Goal: Task Accomplishment & Management: Use online tool/utility

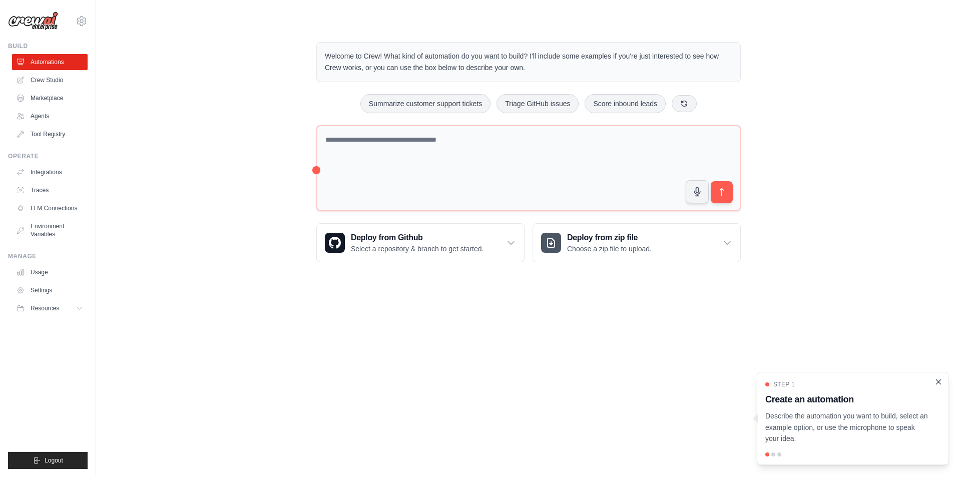
click at [937, 383] on icon "Close walkthrough" at bounding box center [939, 381] width 5 height 5
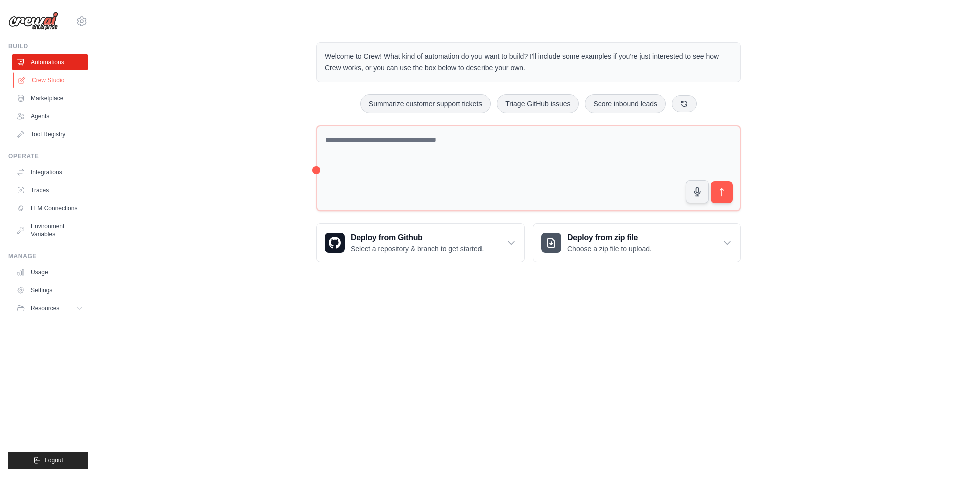
click at [57, 79] on link "Crew Studio" at bounding box center [51, 80] width 76 height 16
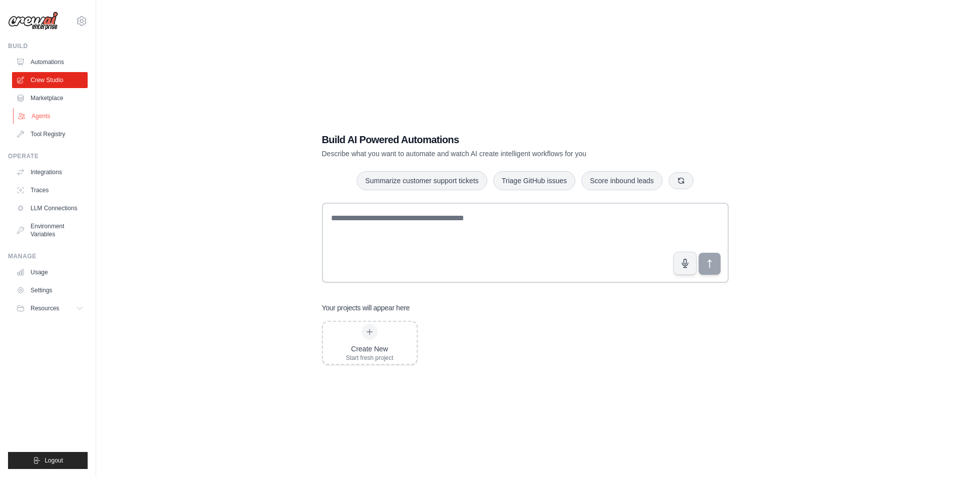
click at [37, 111] on link "Agents" at bounding box center [51, 116] width 76 height 16
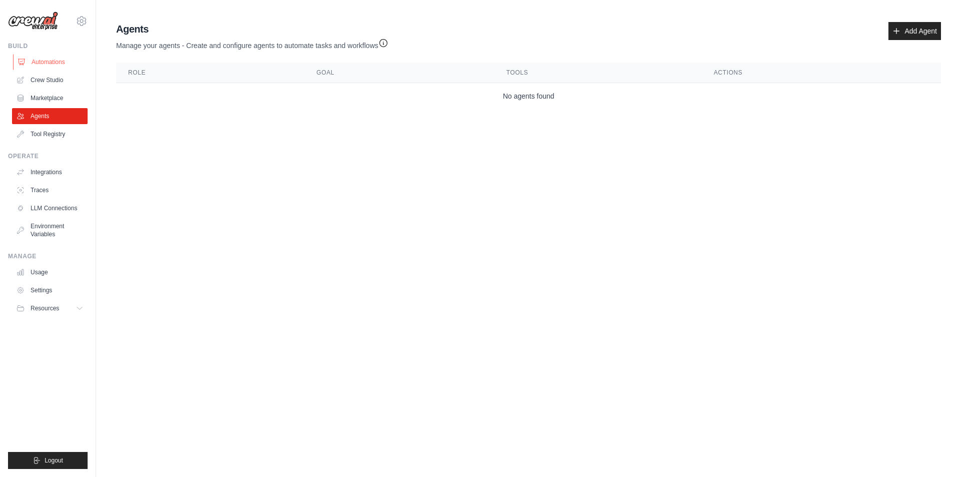
click at [54, 64] on link "Automations" at bounding box center [51, 62] width 76 height 16
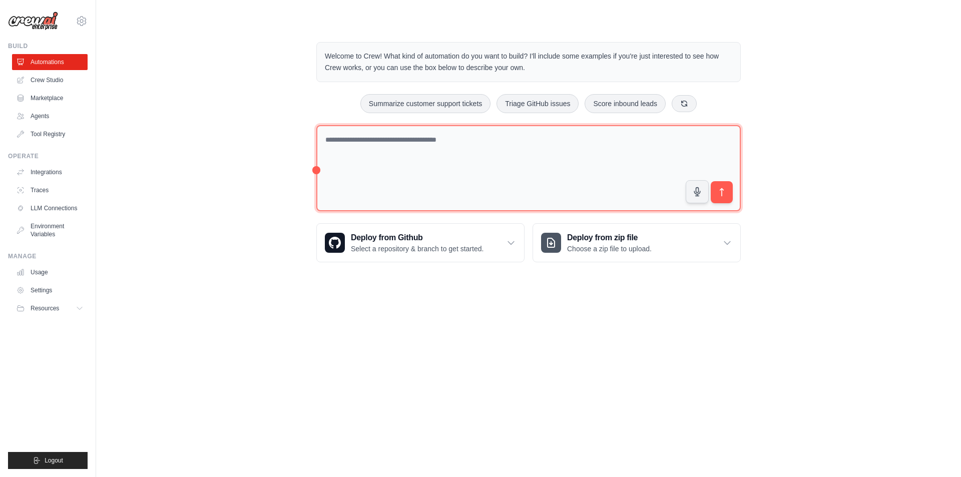
click at [580, 157] on textarea at bounding box center [528, 168] width 425 height 87
type textarea "**********"
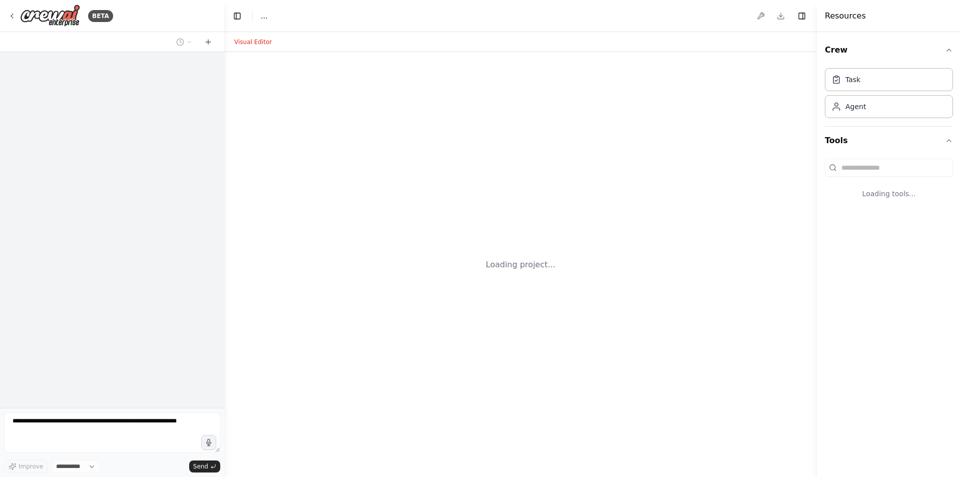
select select "****"
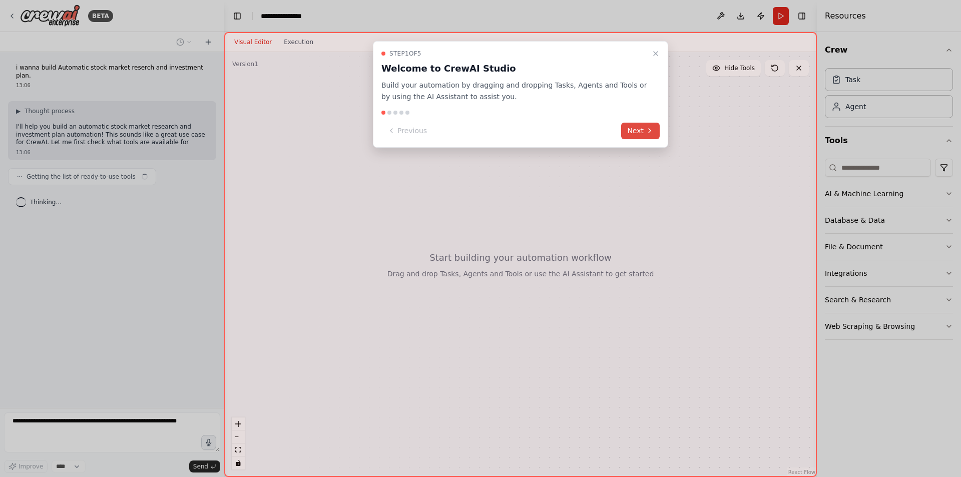
click at [638, 130] on button "Next" at bounding box center [640, 131] width 39 height 17
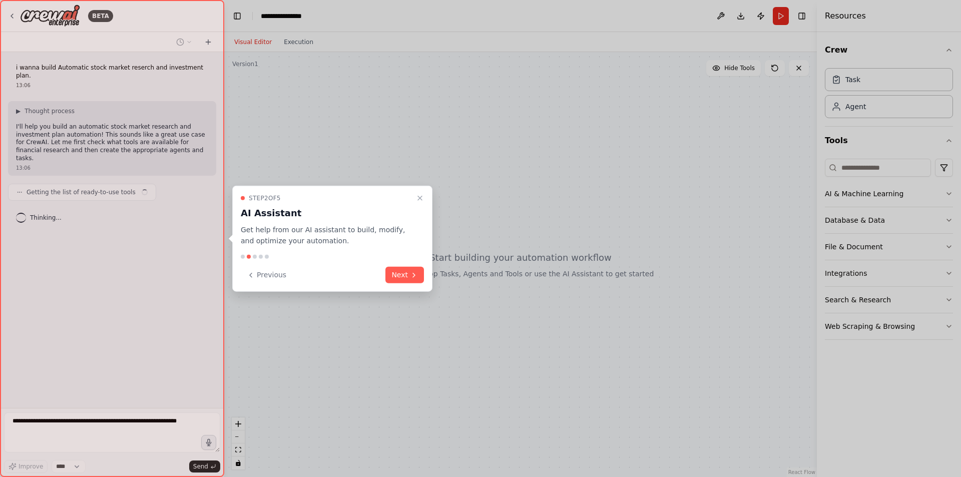
click at [638, 130] on div at bounding box center [480, 238] width 961 height 477
click at [406, 278] on button "Next" at bounding box center [404, 275] width 39 height 17
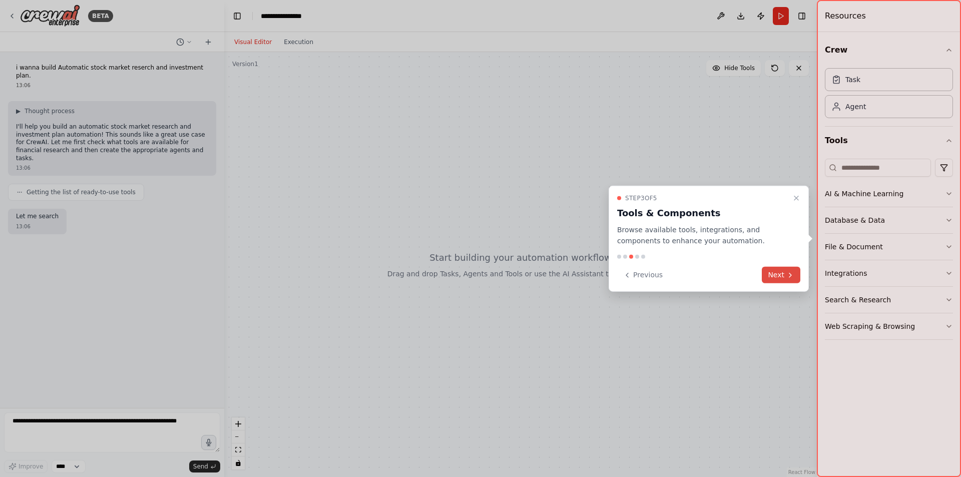
click at [777, 276] on button "Next" at bounding box center [781, 275] width 39 height 17
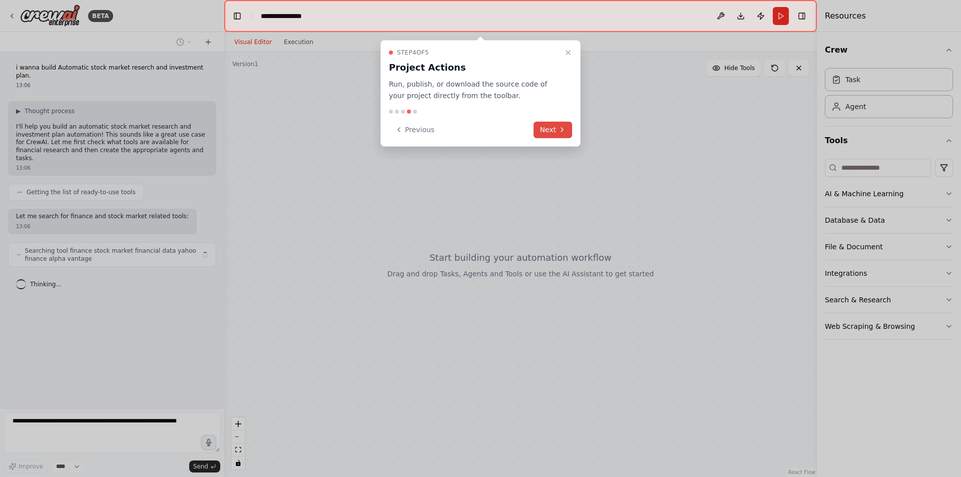
click at [560, 129] on icon at bounding box center [562, 130] width 8 height 8
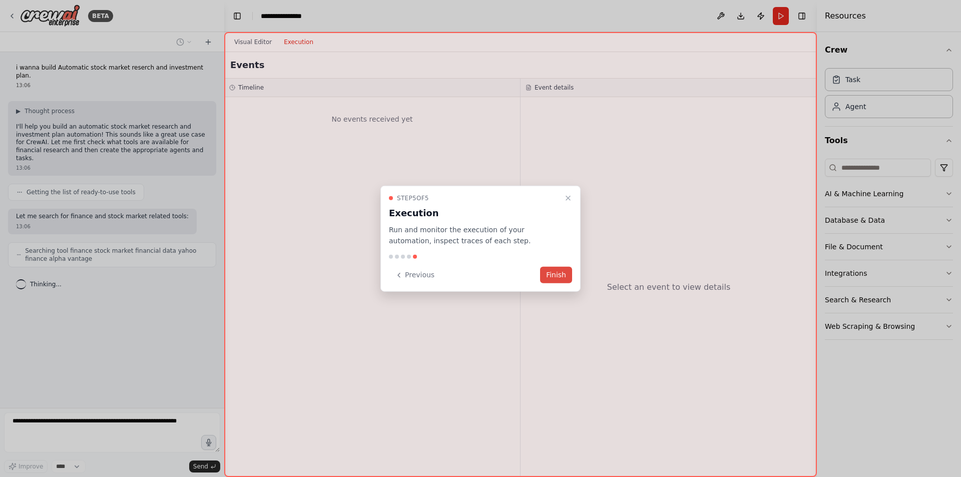
click at [555, 271] on button "Finish" at bounding box center [556, 275] width 32 height 17
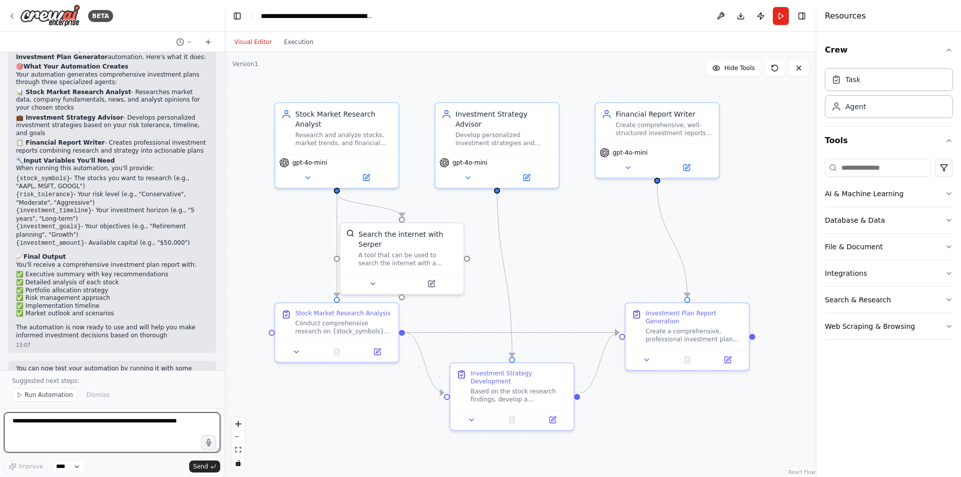
scroll to position [640, 0]
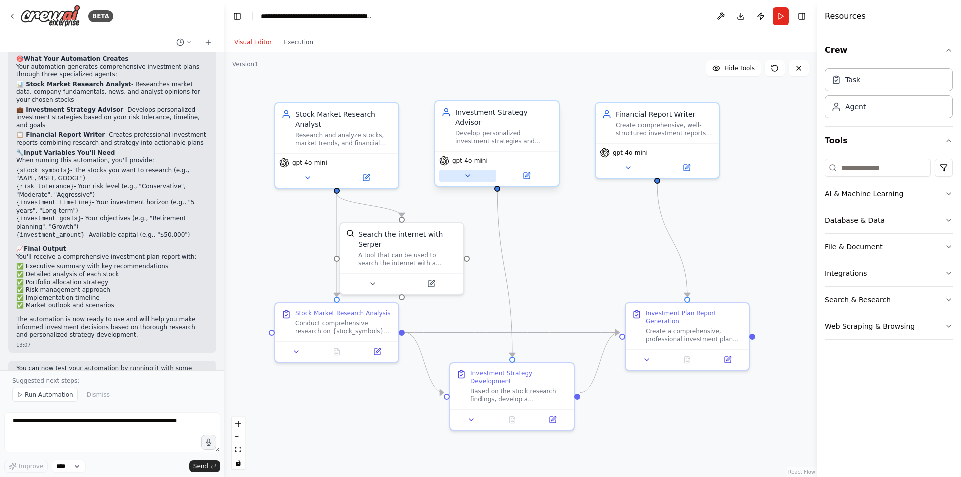
click at [471, 172] on icon at bounding box center [468, 176] width 8 height 8
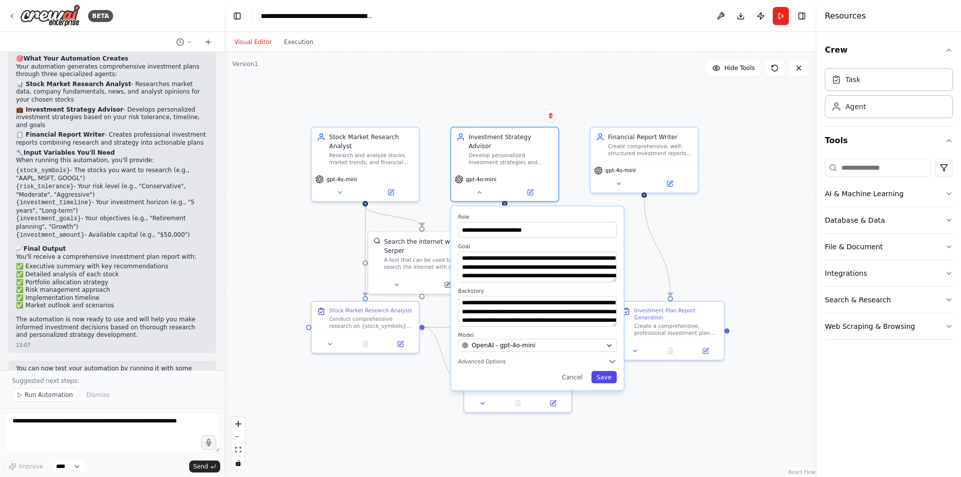
click at [601, 371] on button "Save" at bounding box center [604, 377] width 26 height 12
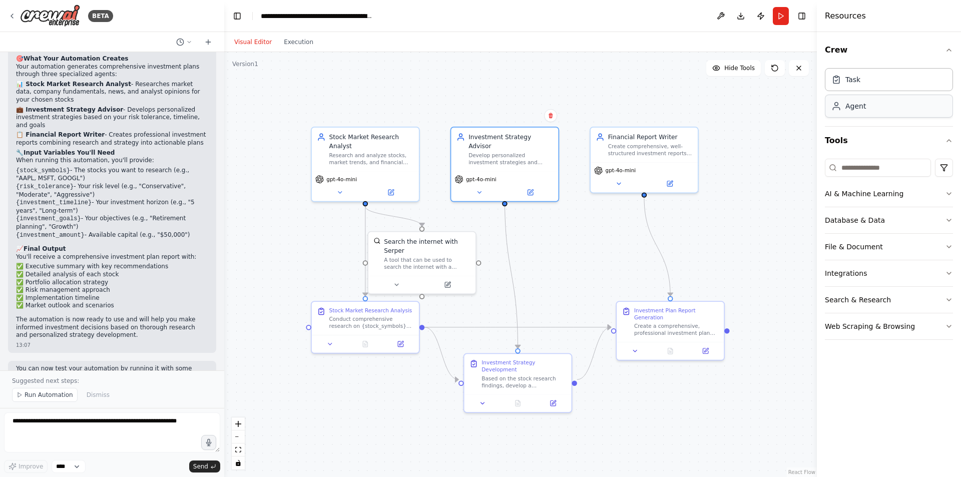
click at [880, 105] on div "Agent" at bounding box center [889, 106] width 128 height 23
click at [869, 82] on div "Task" at bounding box center [889, 79] width 128 height 23
click at [865, 110] on div "Agent" at bounding box center [856, 106] width 21 height 10
click at [949, 49] on icon "button" at bounding box center [949, 50] width 8 height 8
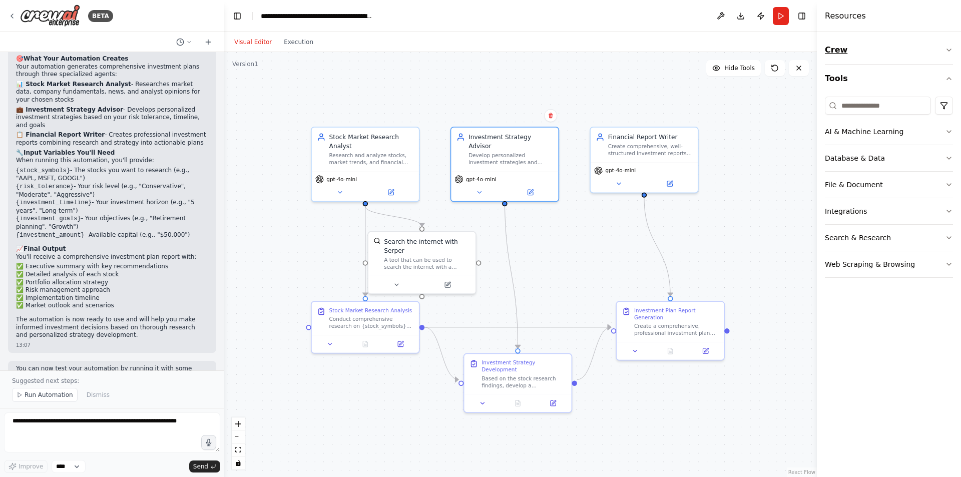
click at [949, 49] on icon "button" at bounding box center [949, 50] width 8 height 8
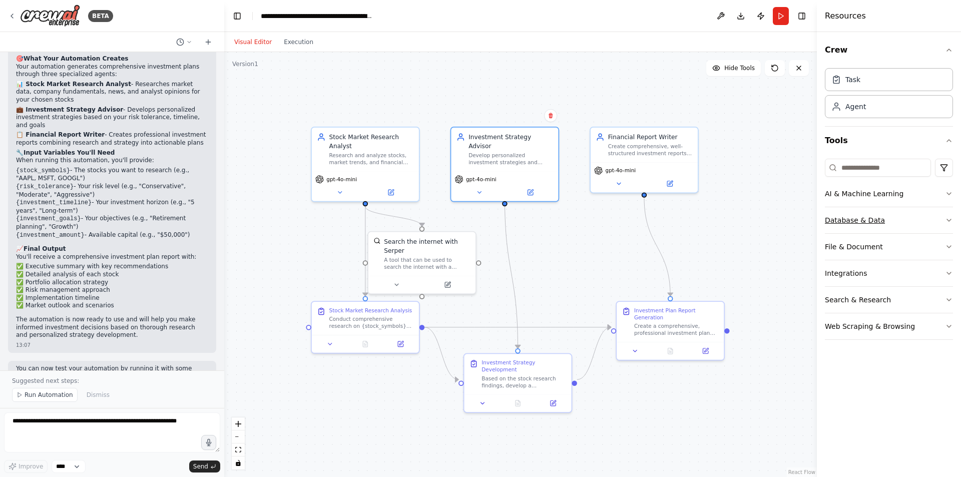
click at [951, 220] on icon "button" at bounding box center [949, 220] width 8 height 8
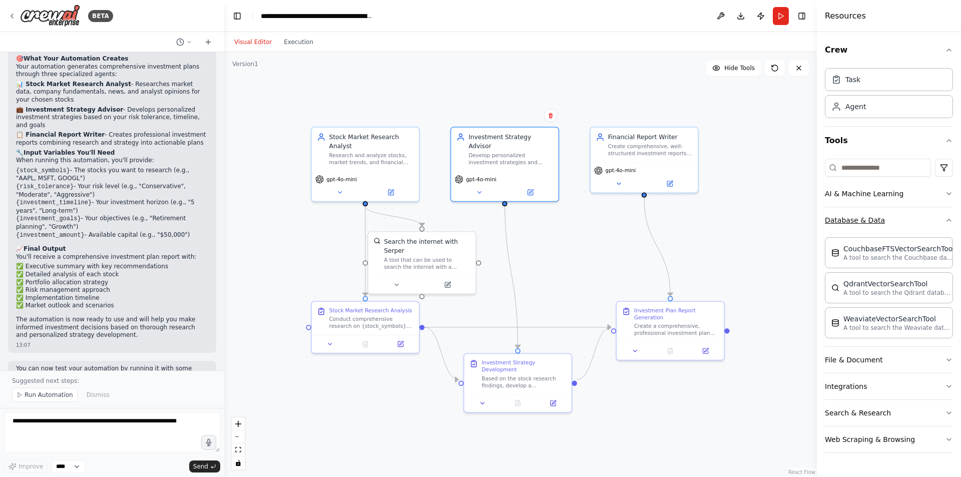
click at [951, 220] on icon "button" at bounding box center [949, 220] width 8 height 8
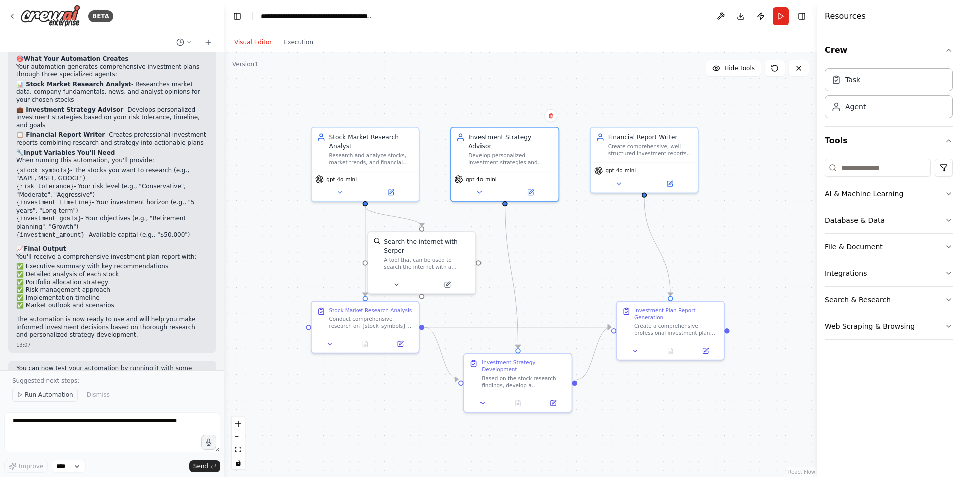
click at [33, 396] on span "Run Automation" at bounding box center [49, 395] width 49 height 8
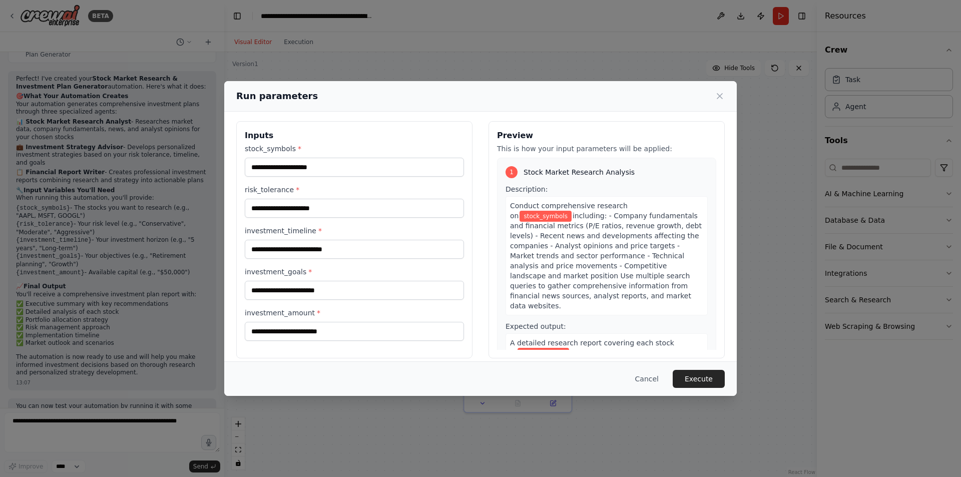
scroll to position [0, 0]
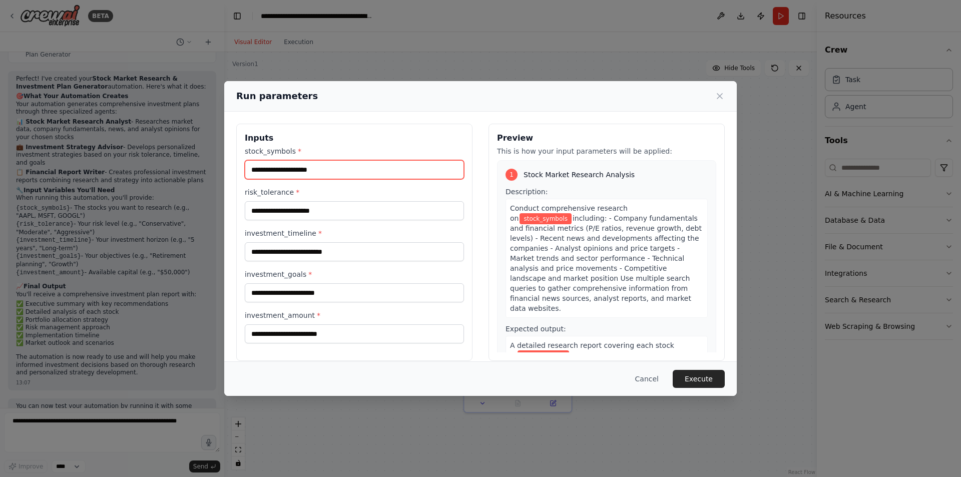
click at [327, 170] on input "stock_symbols *" at bounding box center [354, 169] width 219 height 19
type input "**********"
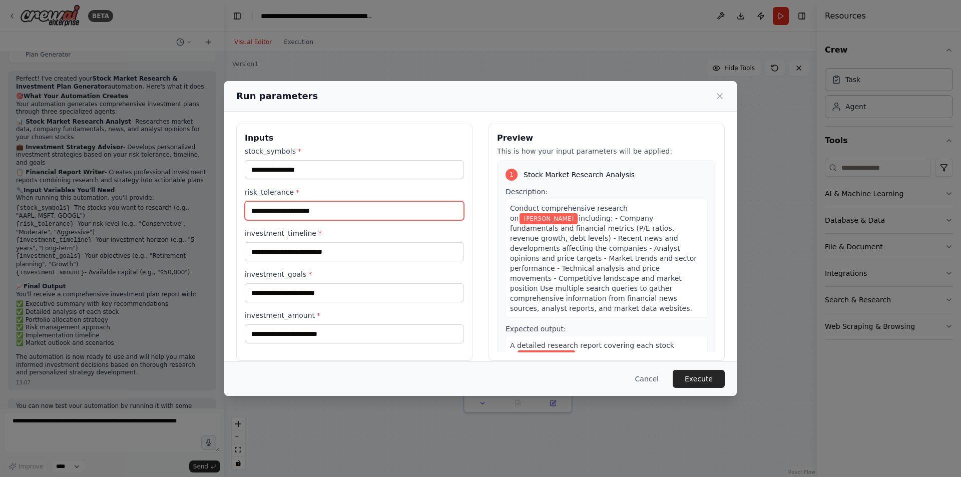
click at [330, 210] on input "risk_tolerance *" at bounding box center [354, 210] width 219 height 19
type input "**"
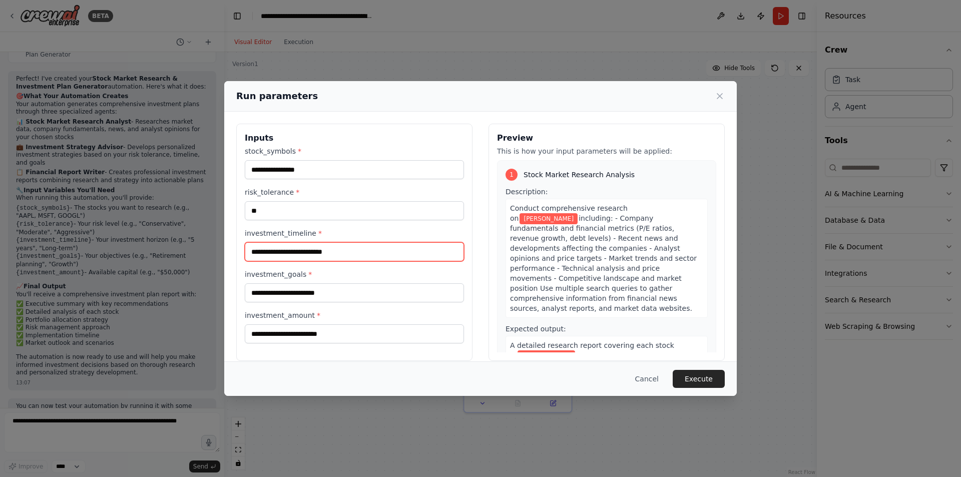
click at [337, 251] on input "investment_timeline *" at bounding box center [354, 251] width 219 height 19
type input "*******"
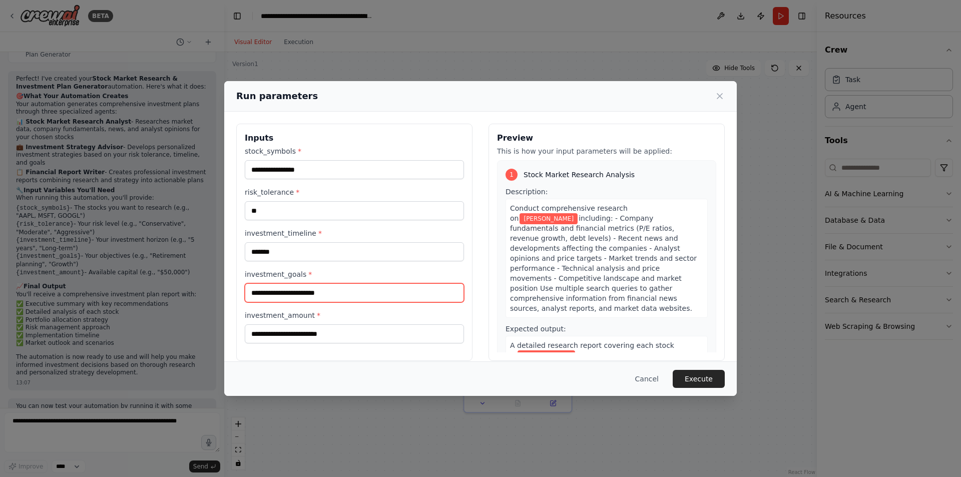
click at [333, 292] on input "investment_goals *" at bounding box center [354, 292] width 219 height 19
type input "**********"
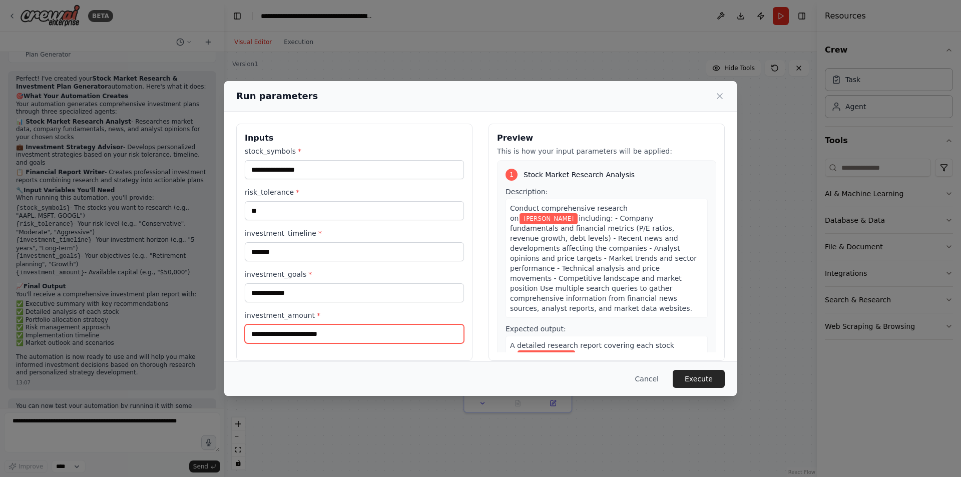
click at [343, 333] on input "investment_amount *" at bounding box center [354, 333] width 219 height 19
type input "*****"
click at [706, 375] on button "Execute" at bounding box center [699, 379] width 52 height 18
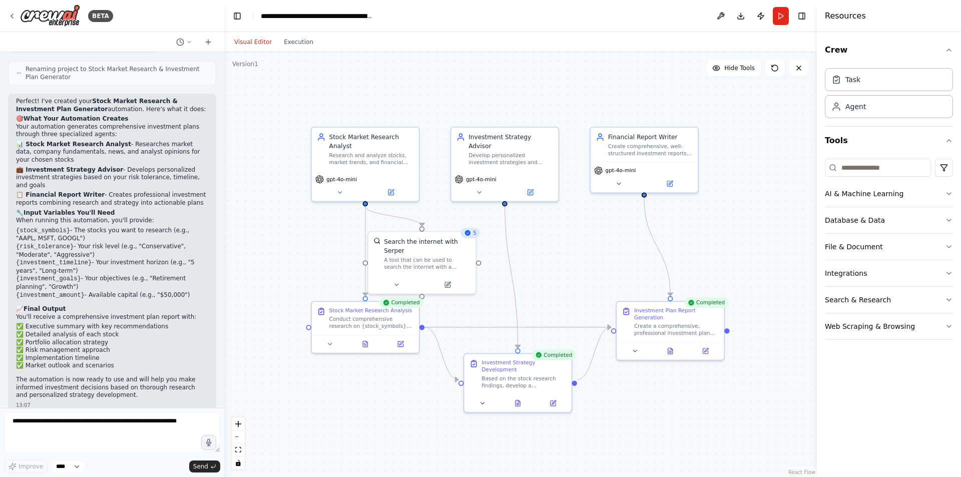
scroll to position [602, 0]
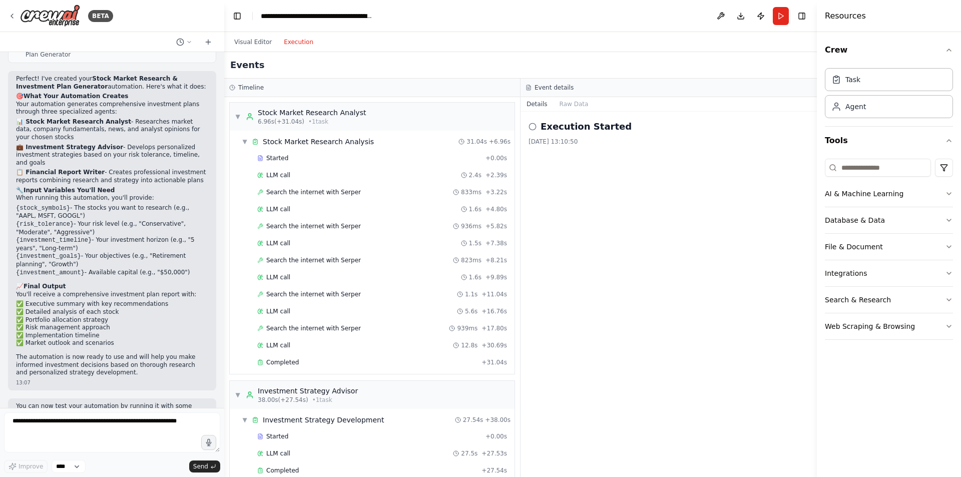
click at [295, 43] on button "Execution" at bounding box center [299, 42] width 42 height 12
click at [242, 143] on span "▼" at bounding box center [245, 142] width 6 height 8
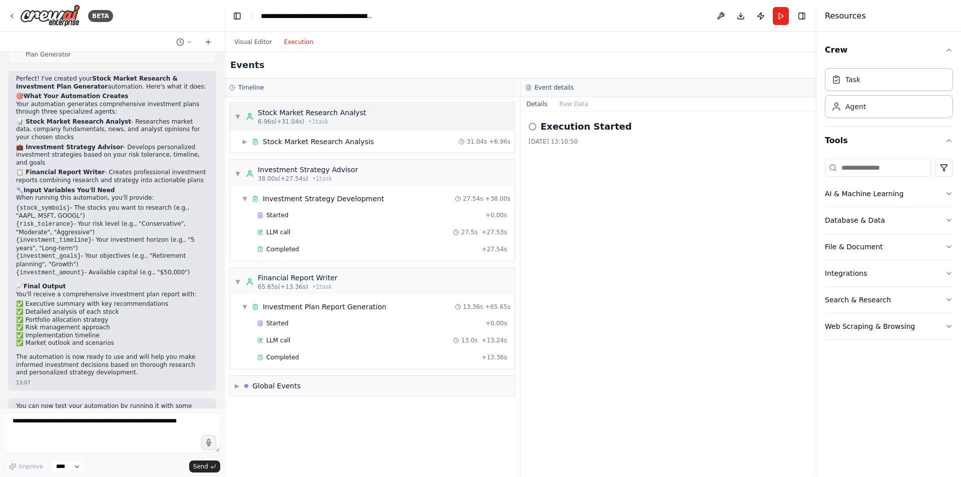
click at [237, 117] on span "▼" at bounding box center [238, 117] width 6 height 8
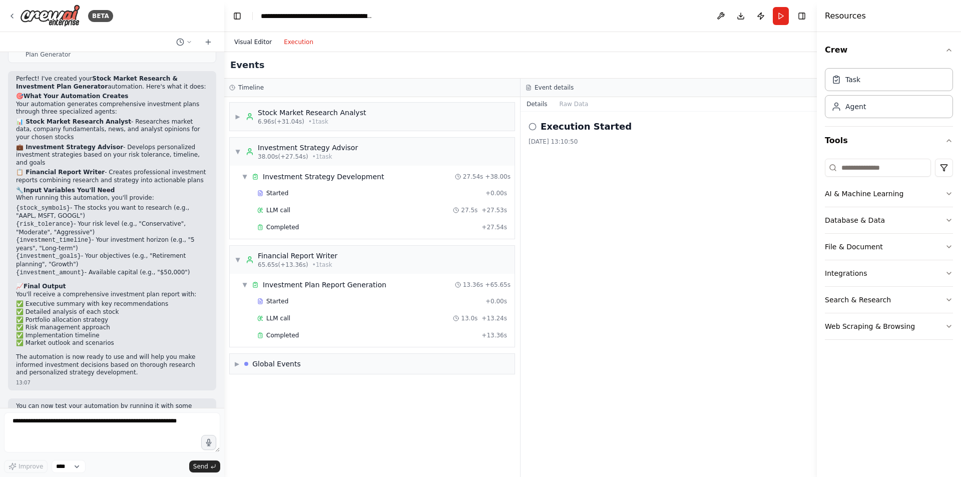
click at [258, 44] on button "Visual Editor" at bounding box center [253, 42] width 50 height 12
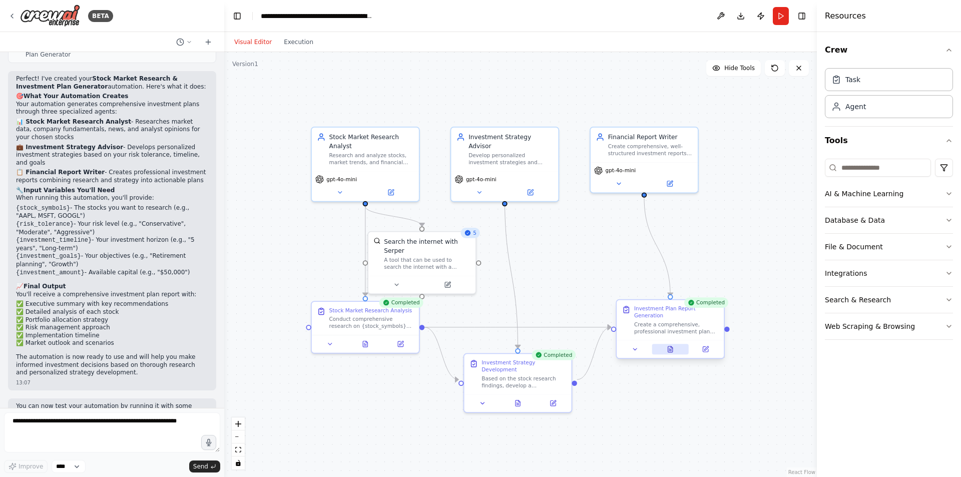
click at [673, 346] on icon at bounding box center [670, 349] width 5 height 6
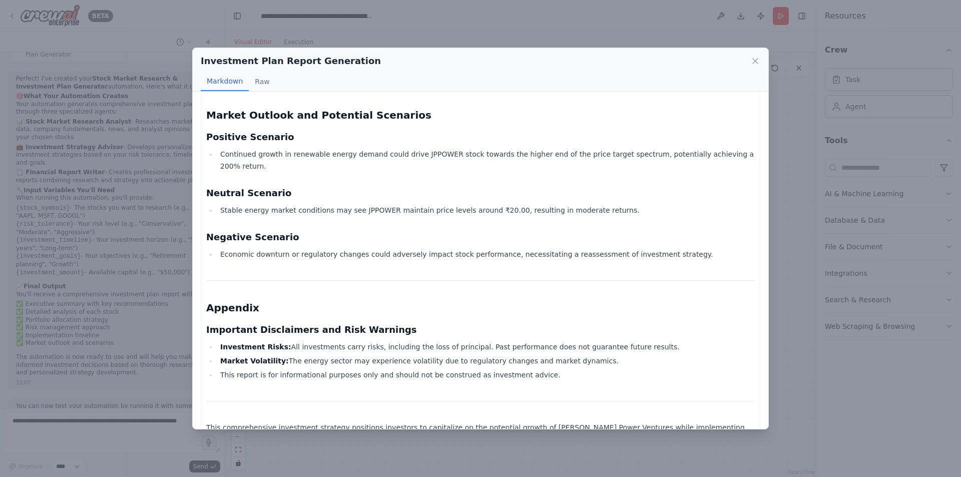
scroll to position [1259, 0]
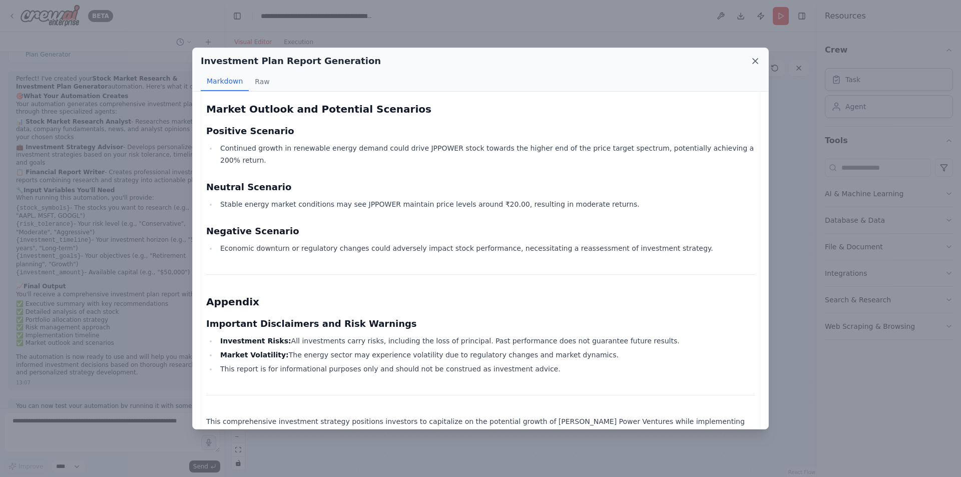
click at [750, 64] on icon at bounding box center [755, 61] width 10 height 10
